Goal: Navigation & Orientation: Find specific page/section

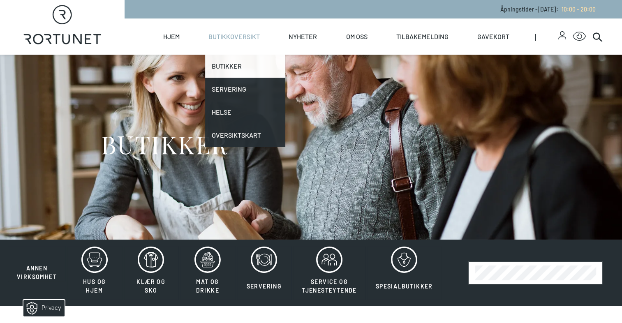
click at [229, 62] on link "Butikker" at bounding box center [245, 66] width 80 height 23
click at [227, 65] on link "Butikker" at bounding box center [245, 66] width 80 height 23
click at [222, 65] on link "Butikker" at bounding box center [245, 66] width 80 height 23
click at [217, 64] on link "Butikker" at bounding box center [245, 66] width 80 height 23
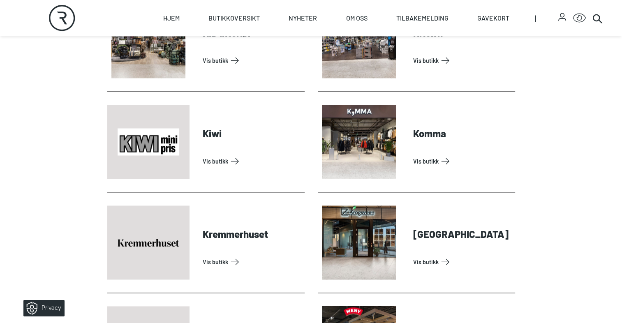
scroll to position [1275, 0]
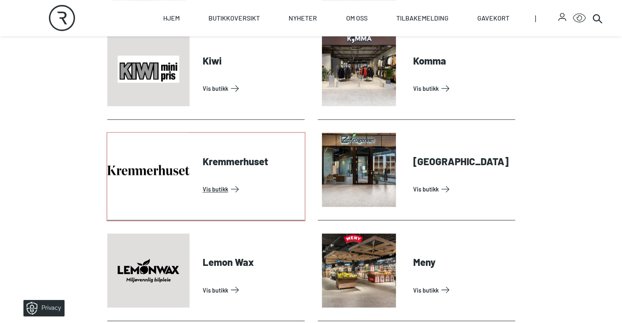
click at [215, 188] on link "Vis butikk" at bounding box center [252, 189] width 99 height 13
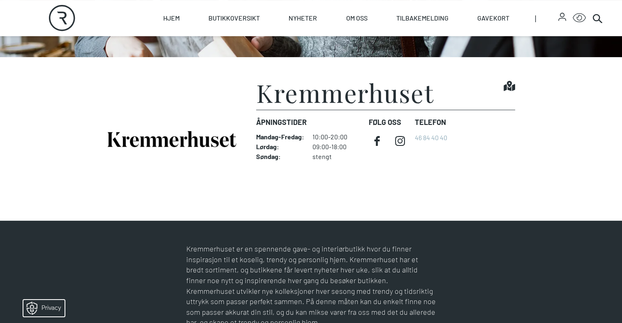
scroll to position [206, 0]
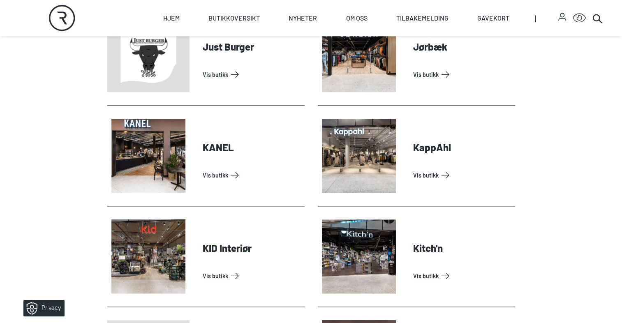
scroll to position [987, 0]
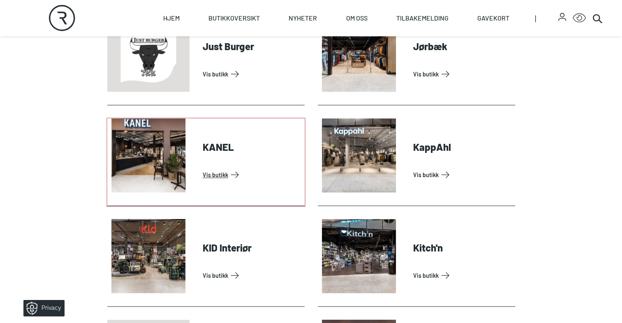
click at [220, 174] on link "Vis butikk" at bounding box center [252, 174] width 99 height 13
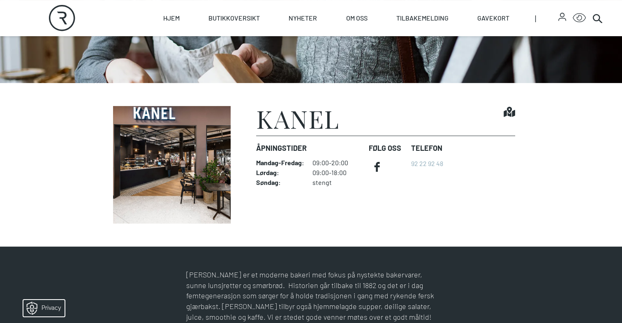
scroll to position [165, 0]
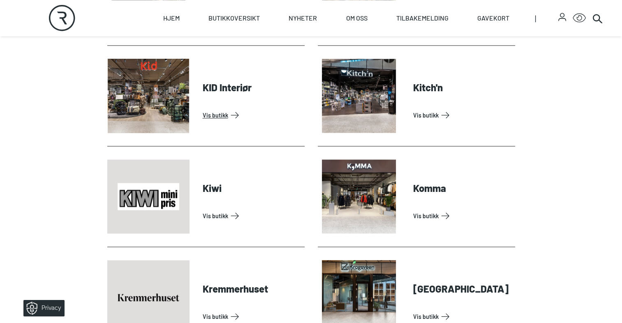
scroll to position [1152, 0]
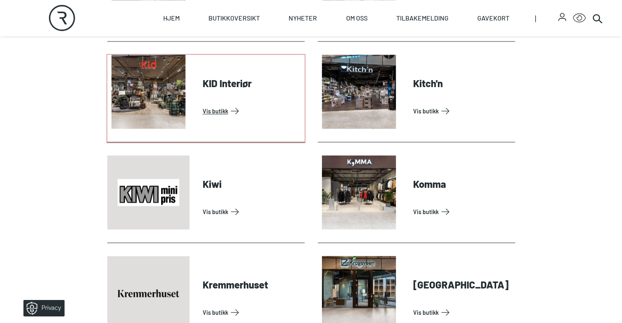
click at [213, 108] on link "Vis butikk" at bounding box center [252, 110] width 99 height 13
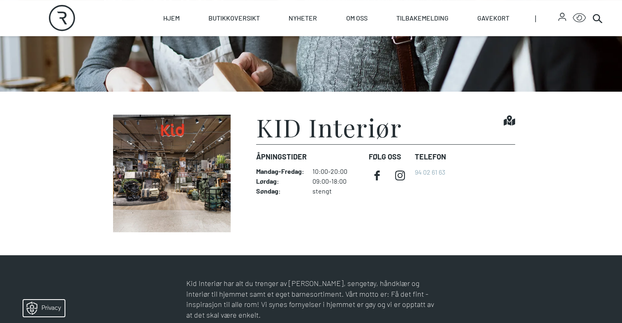
scroll to position [165, 0]
